Goal: Task Accomplishment & Management: Manage account settings

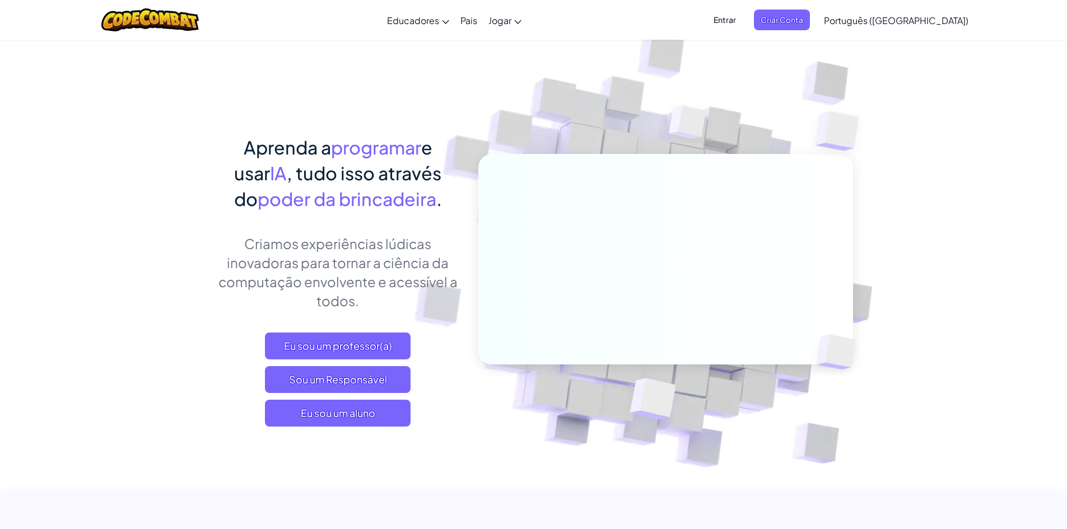
click at [736, 23] on font "Entrar" at bounding box center [725, 20] width 22 height 10
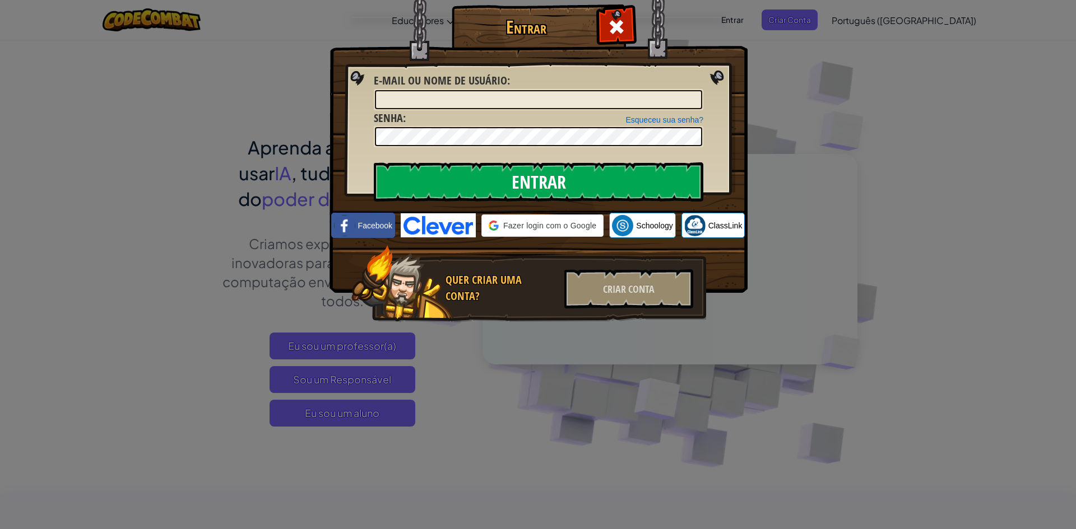
type input "[EMAIL_ADDRESS][DOMAIN_NAME]"
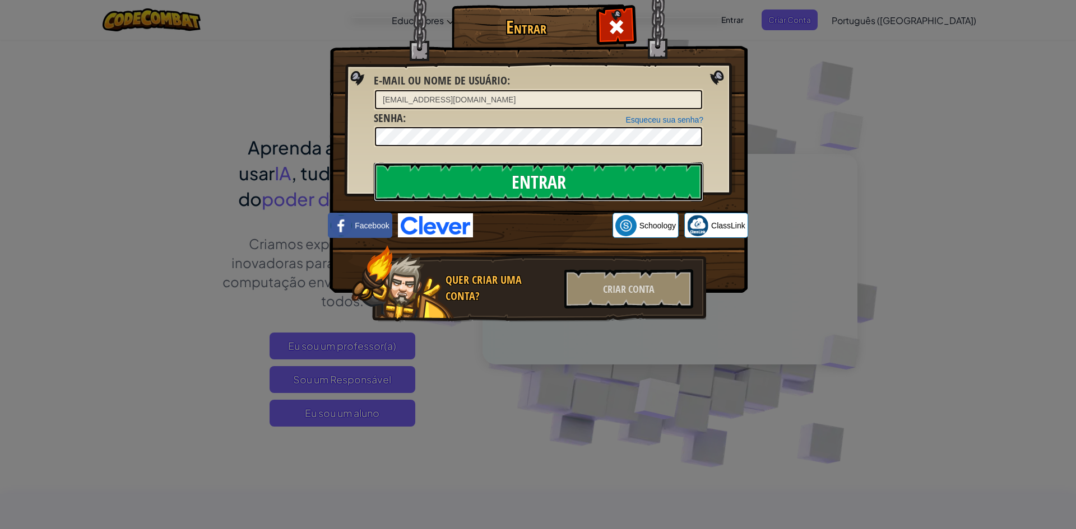
click at [537, 183] on input "Entrar" at bounding box center [538, 181] width 329 height 39
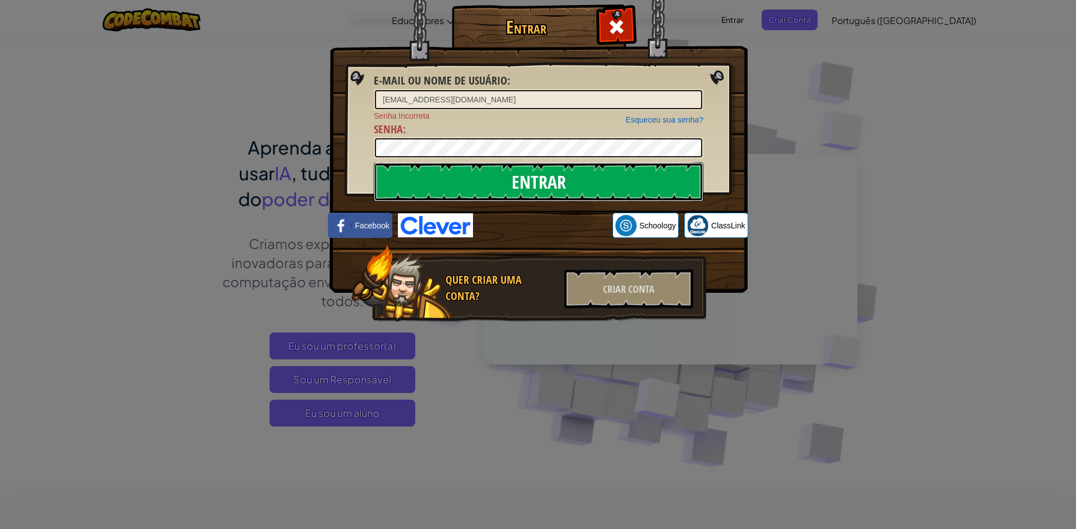
click at [603, 178] on input "Entrar" at bounding box center [538, 181] width 329 height 39
click at [469, 133] on div "Esqueceu sua senha? Senha Incorreta Senha :" at bounding box center [538, 134] width 329 height 49
click at [381, 187] on input "Entrar" at bounding box center [538, 181] width 329 height 39
click at [454, 187] on input "Entrar" at bounding box center [538, 181] width 329 height 39
